Goal: Go to known website: Go to known website

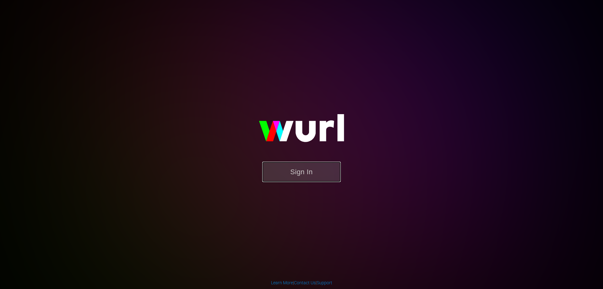
click at [317, 171] on button "Sign In" at bounding box center [301, 171] width 79 height 20
drag, startPoint x: 0, startPoint y: 0, endPoint x: 299, endPoint y: 165, distance: 341.3
click at [302, 183] on form "Sign In" at bounding box center [302, 174] width 126 height 27
click at [297, 167] on button "Sign In" at bounding box center [301, 171] width 79 height 20
